Goal: Information Seeking & Learning: Learn about a topic

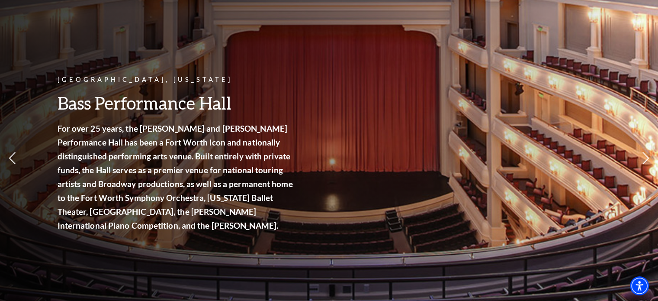
scroll to position [46, 0]
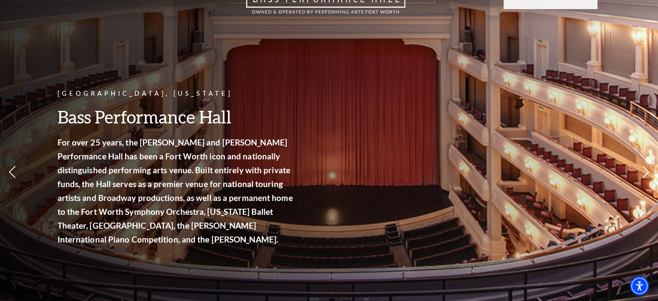
click at [105, 186] on link "Group Tickets" at bounding box center [96, 189] width 56 height 7
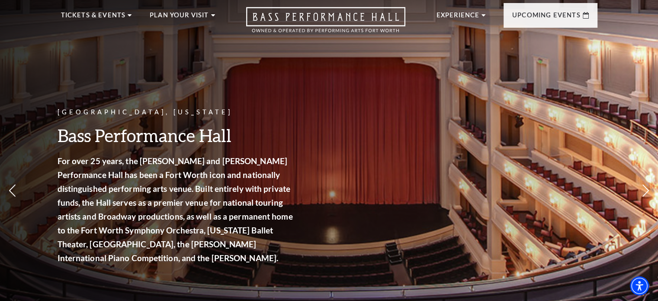
scroll to position [0, 0]
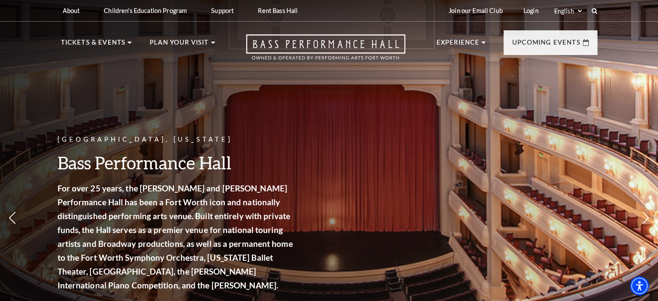
click at [89, 196] on link "Calendar" at bounding box center [87, 199] width 38 height 7
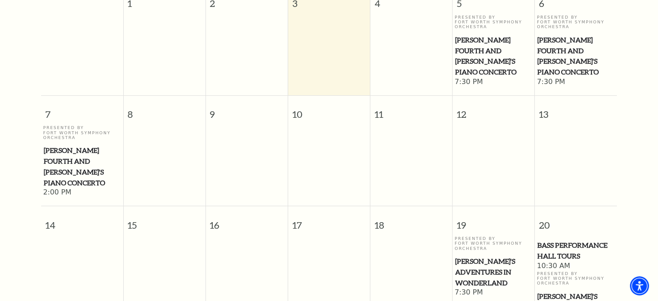
scroll to position [144, 0]
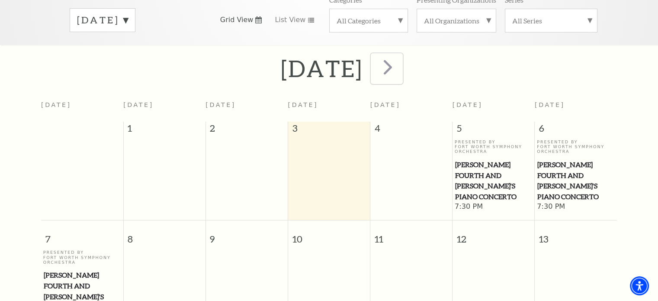
click at [400, 61] on span "next" at bounding box center [388, 67] width 25 height 25
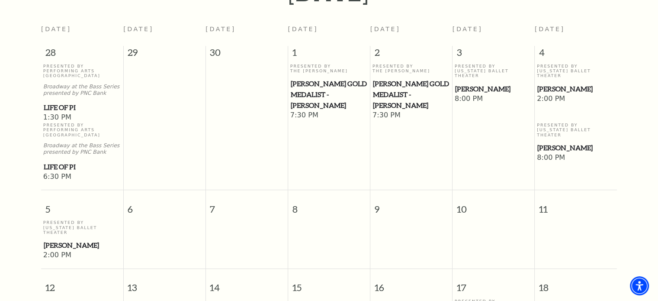
scroll to position [220, 0]
click at [59, 240] on span "[PERSON_NAME]" at bounding box center [82, 245] width 77 height 11
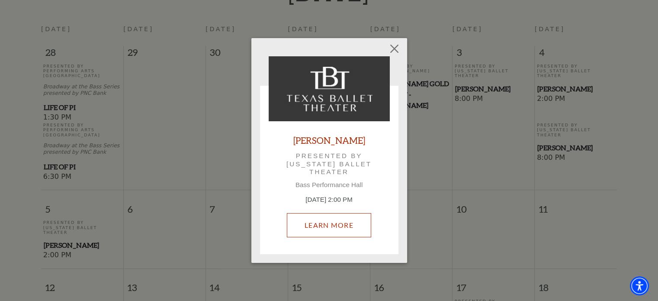
click at [303, 228] on link "Learn More" at bounding box center [329, 225] width 84 height 24
